Goal: Information Seeking & Learning: Learn about a topic

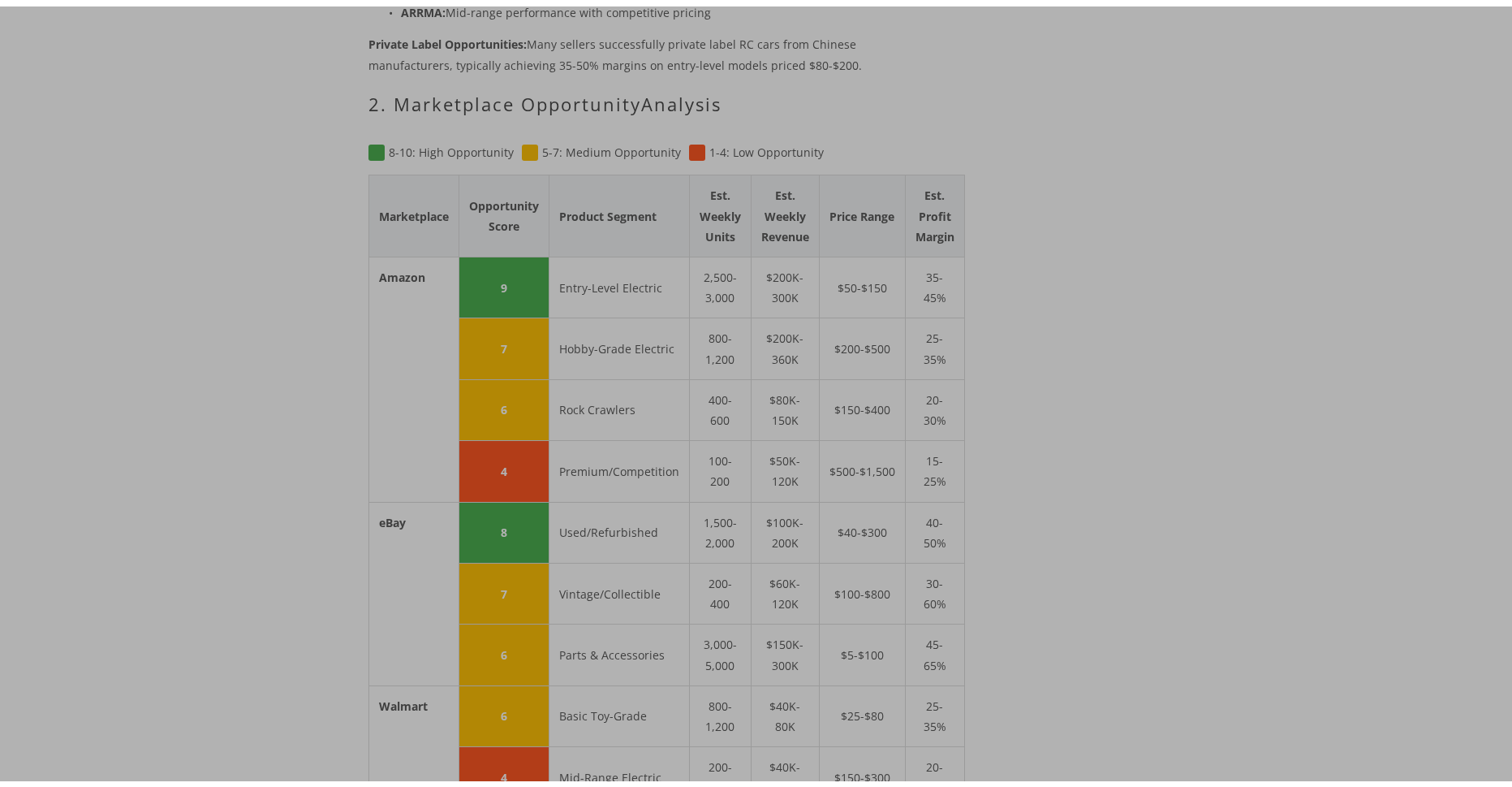
scroll to position [1786, 0]
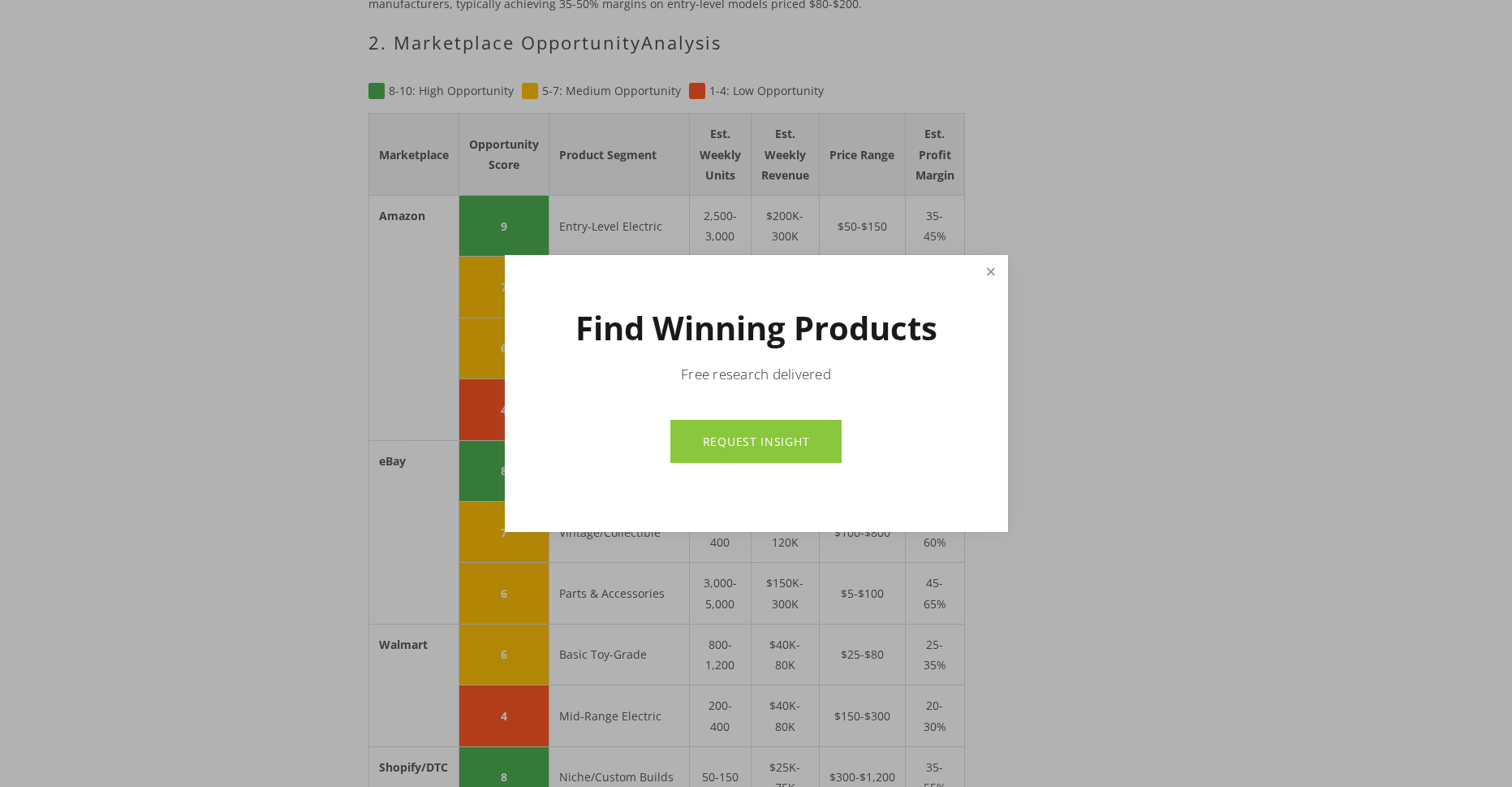
click at [989, 278] on link "Close" at bounding box center [990, 272] width 28 height 28
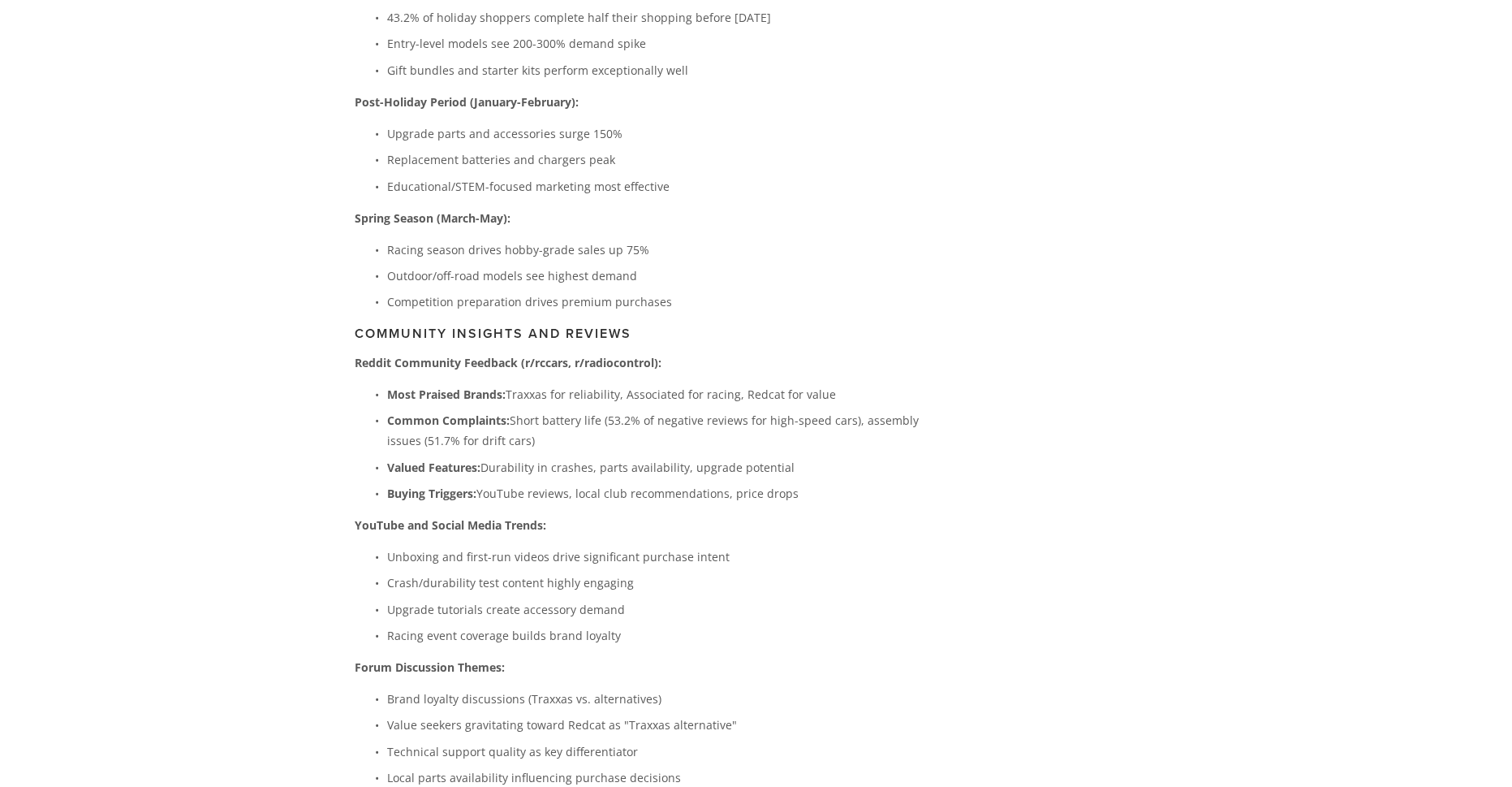
scroll to position [4221, 0]
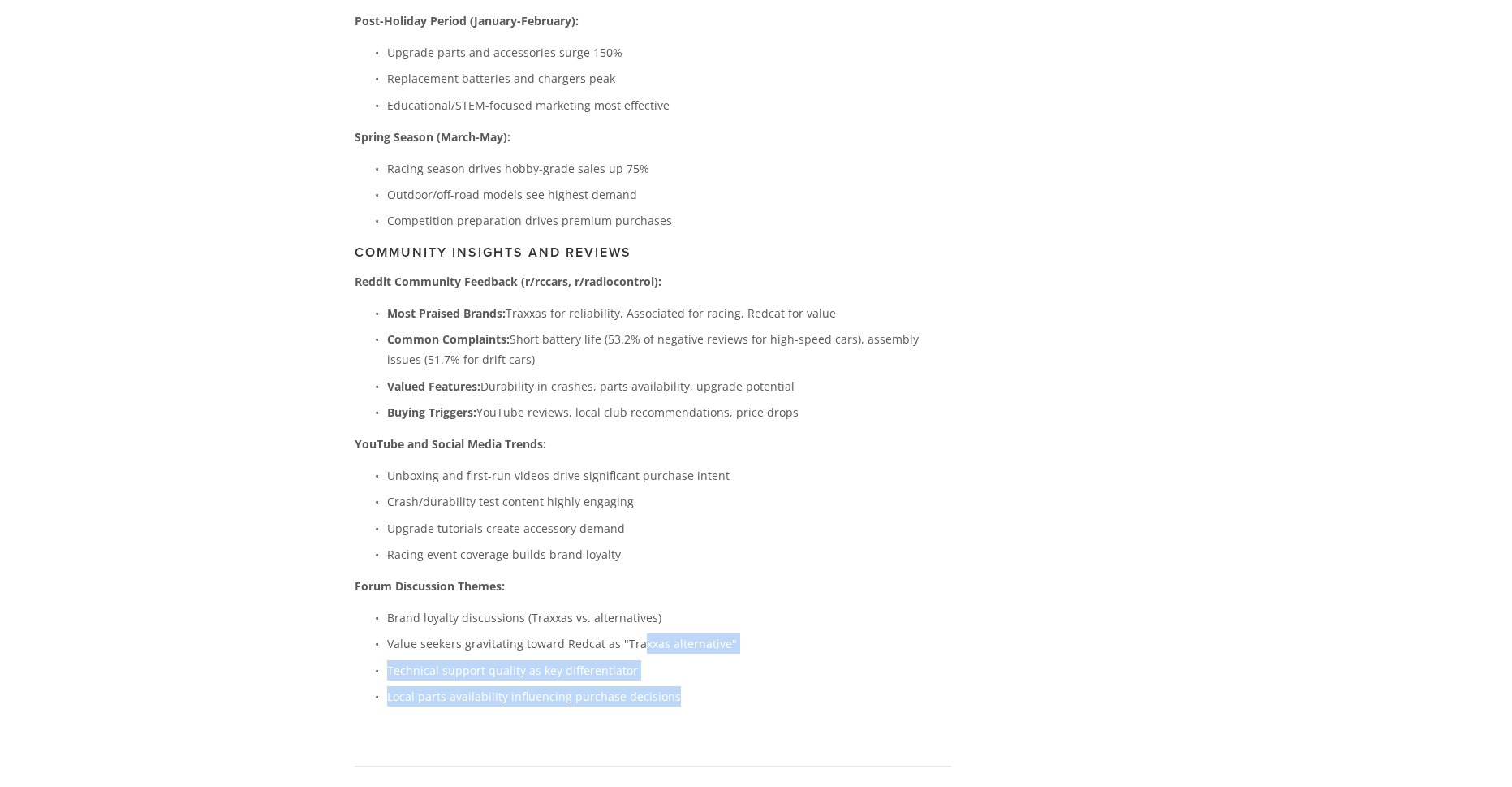
drag, startPoint x: 732, startPoint y: 667, endPoint x: 637, endPoint y: 615, distance: 108.3
click at [637, 615] on ul "Brand loyalty discussions (Traxxas vs. alternatives) Value seekers gravitating …" at bounding box center [653, 657] width 596 height 99
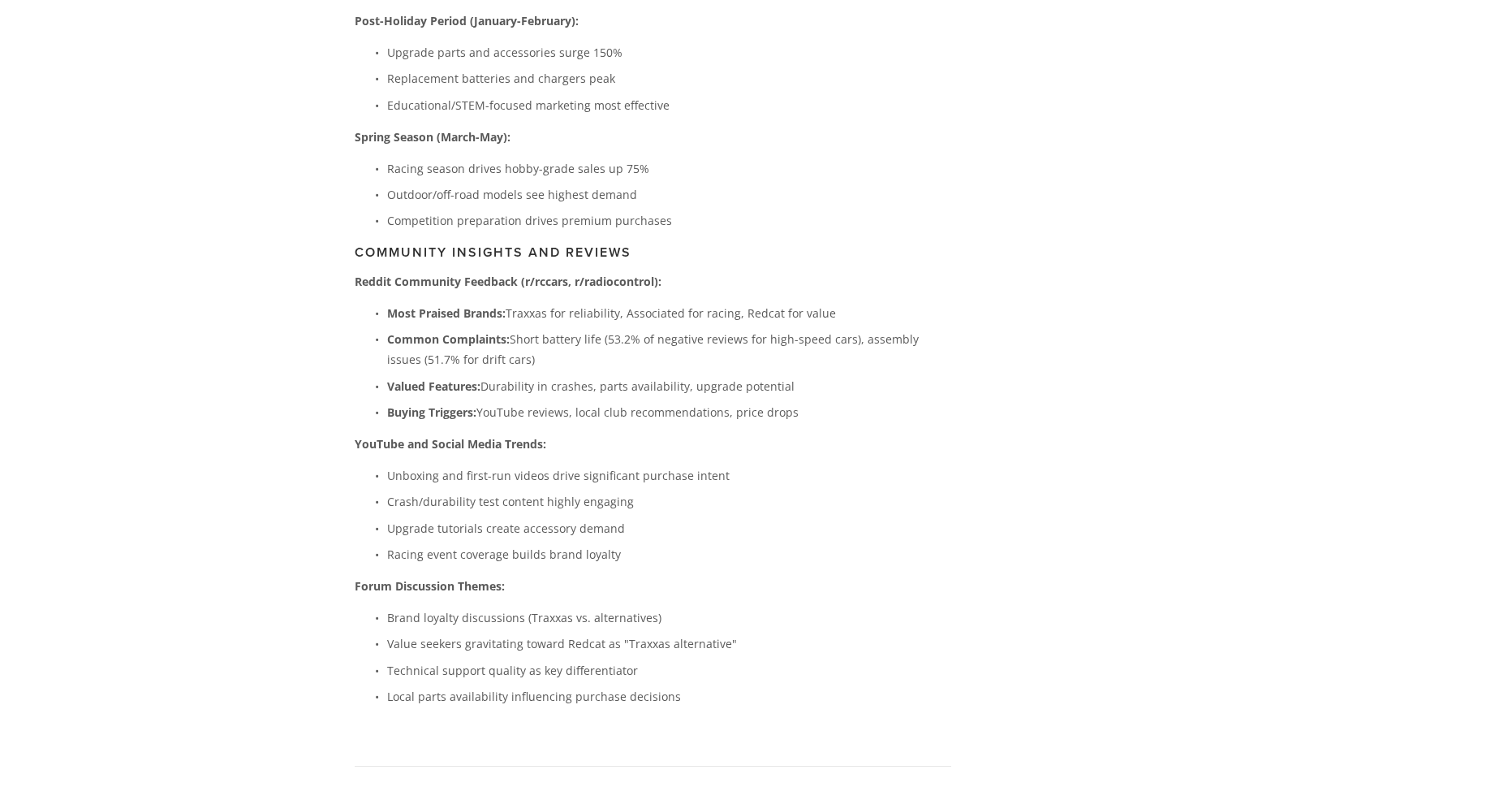
click at [844, 607] on p "Brand loyalty discussions (Traxxas vs. alternatives)" at bounding box center [668, 617] width 564 height 20
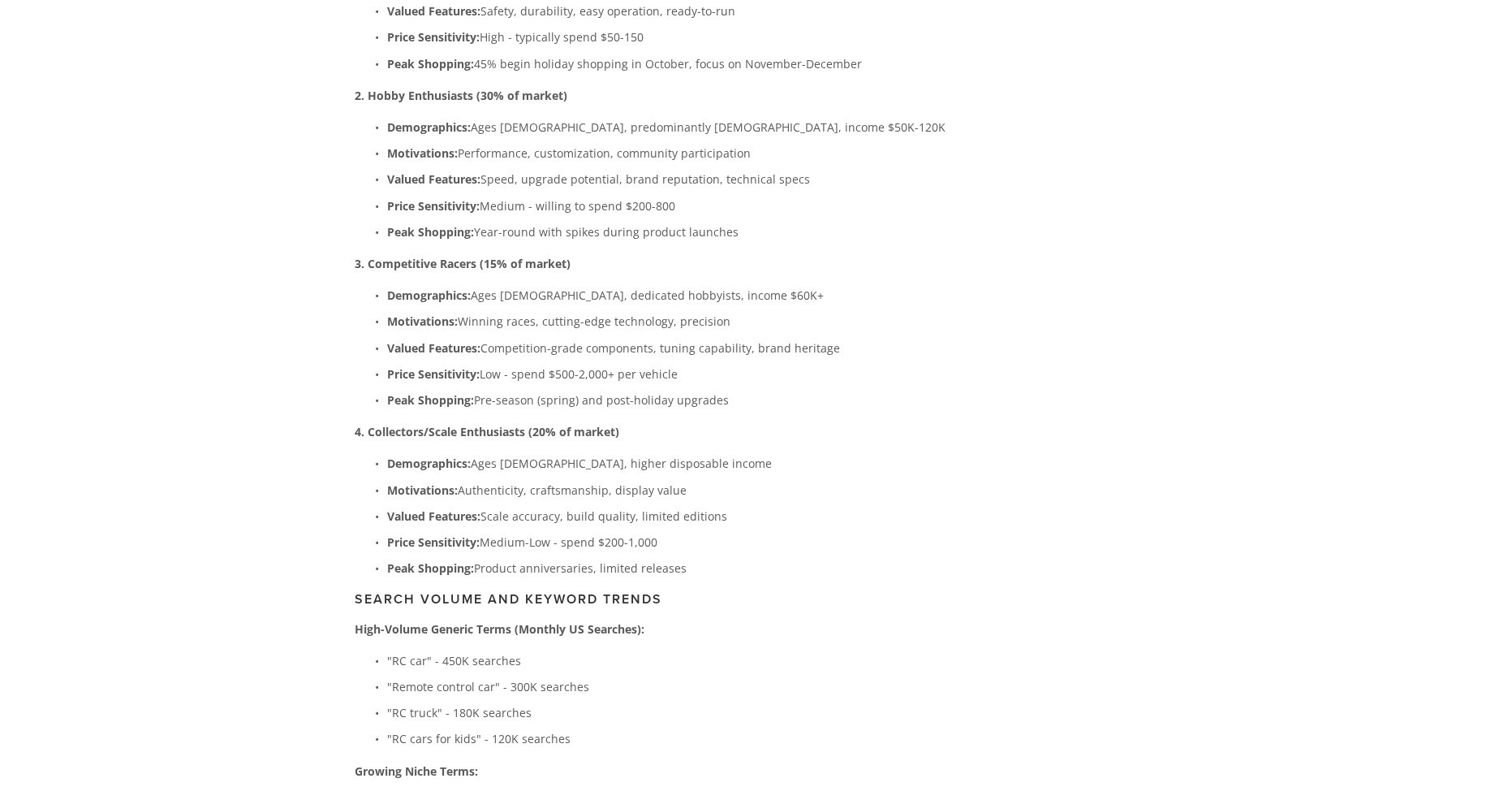
scroll to position [2679, 0]
